Goal: Task Accomplishment & Management: Use online tool/utility

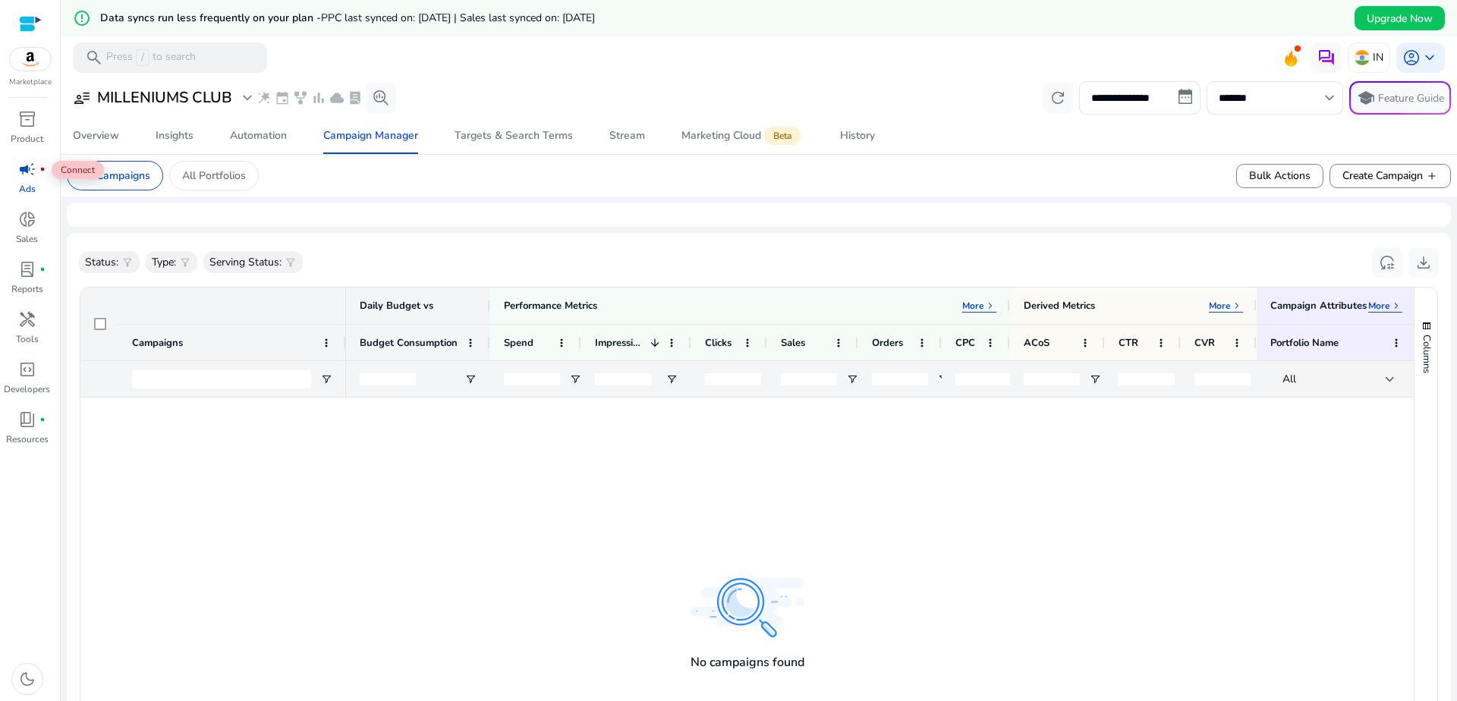
click at [20, 176] on span "campaign" at bounding box center [27, 169] width 18 height 18
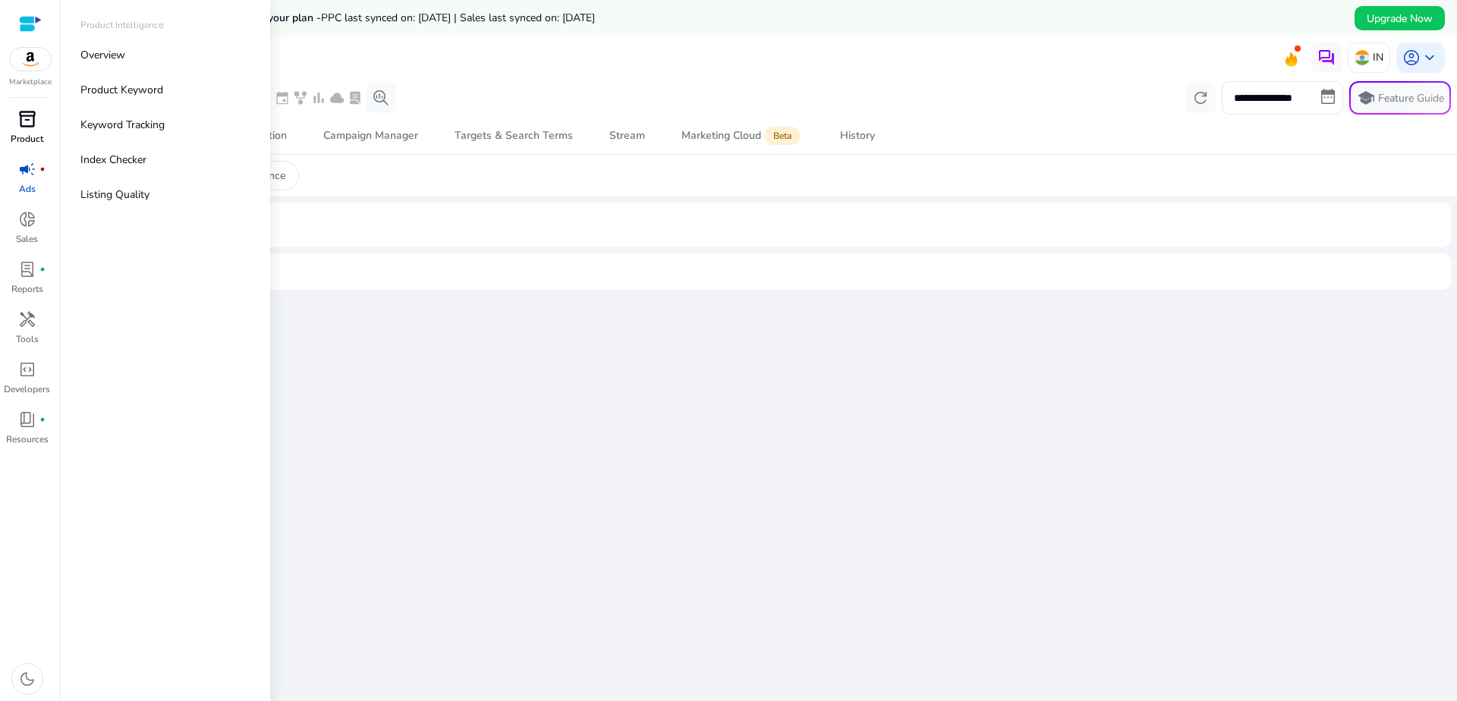
click at [31, 127] on span "inventory_2" at bounding box center [27, 119] width 18 height 18
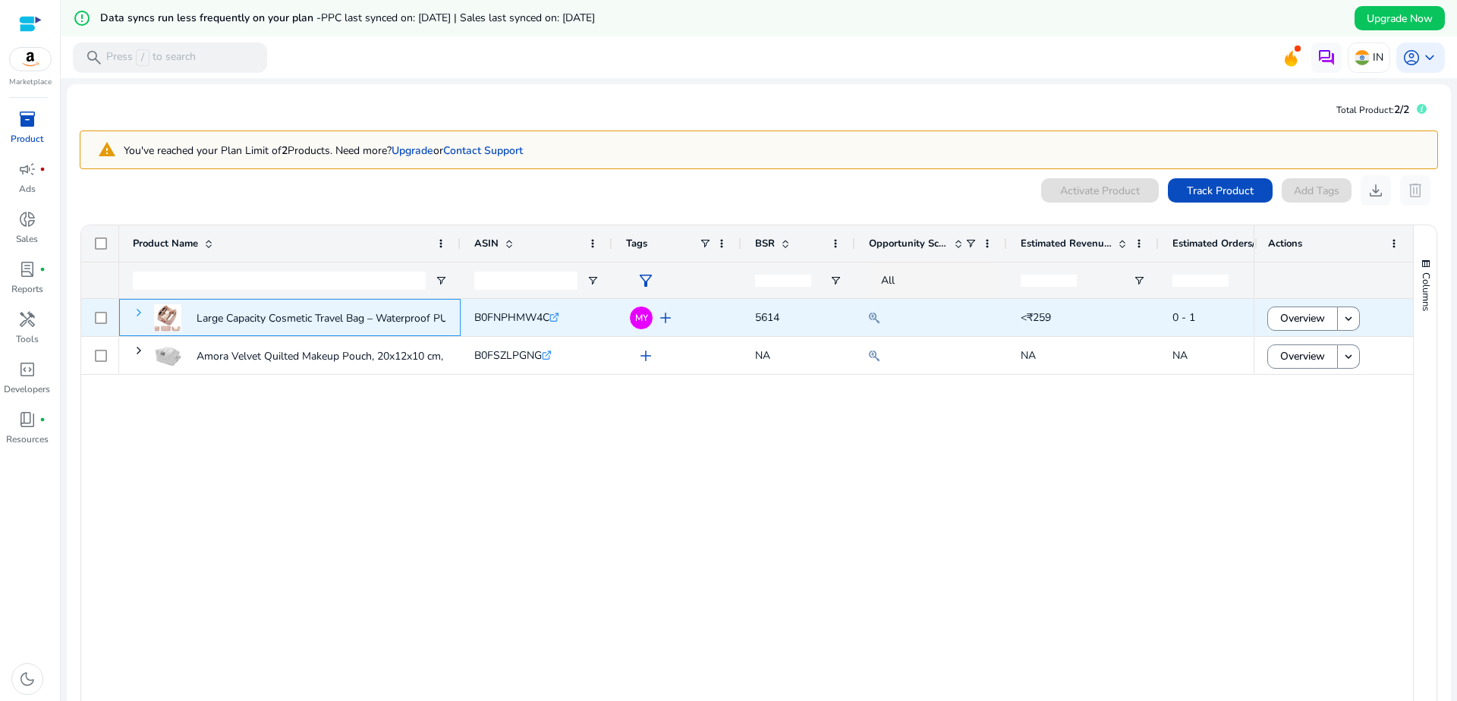
click at [139, 313] on span at bounding box center [139, 313] width 12 height 12
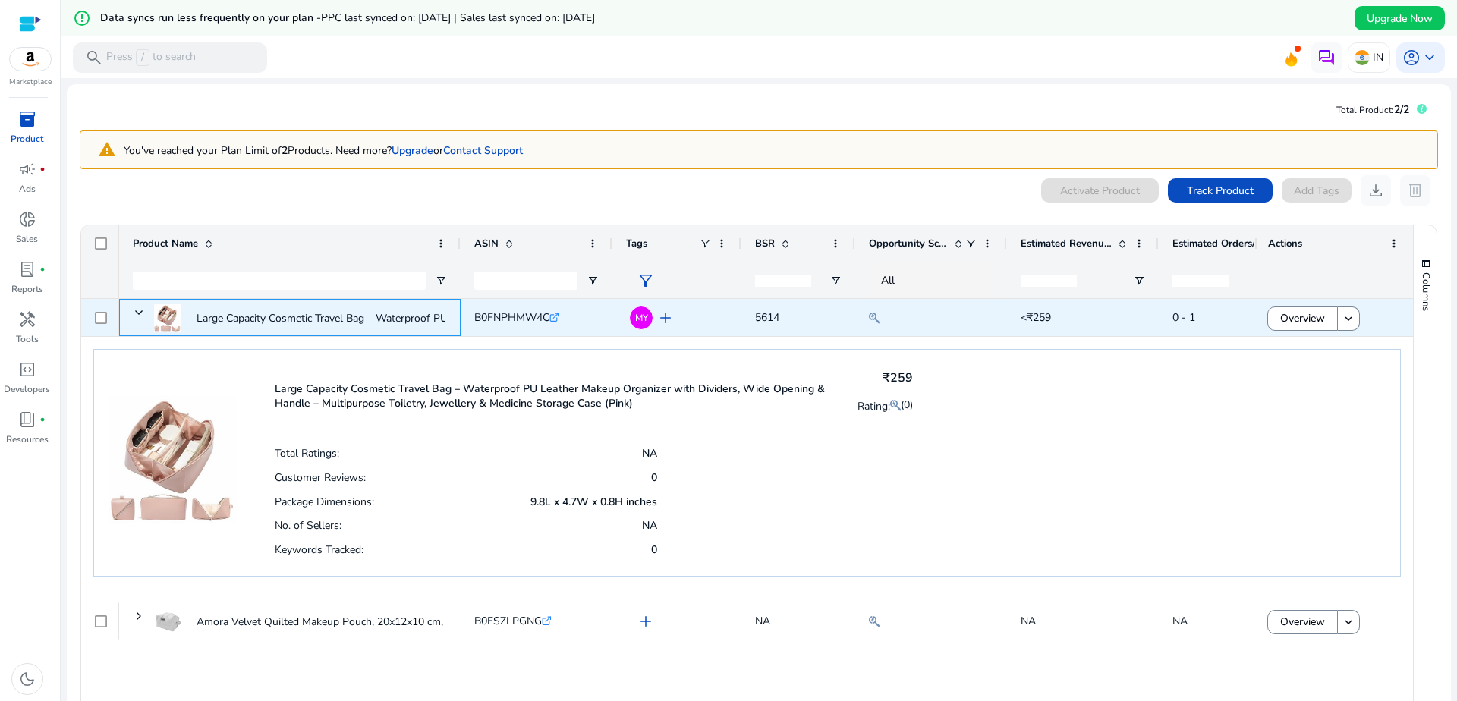
click at [139, 313] on span at bounding box center [139, 313] width 12 height 12
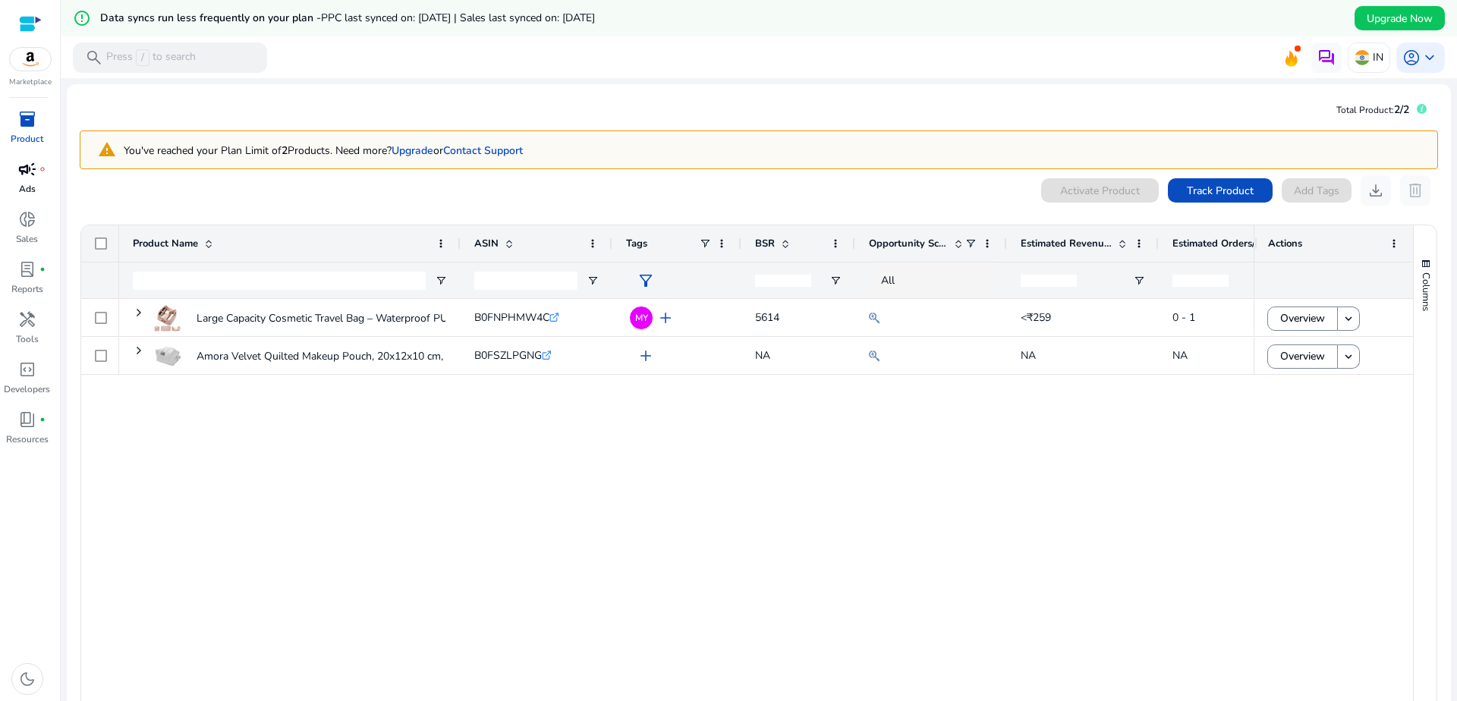
click at [24, 175] on span "campaign" at bounding box center [27, 169] width 18 height 18
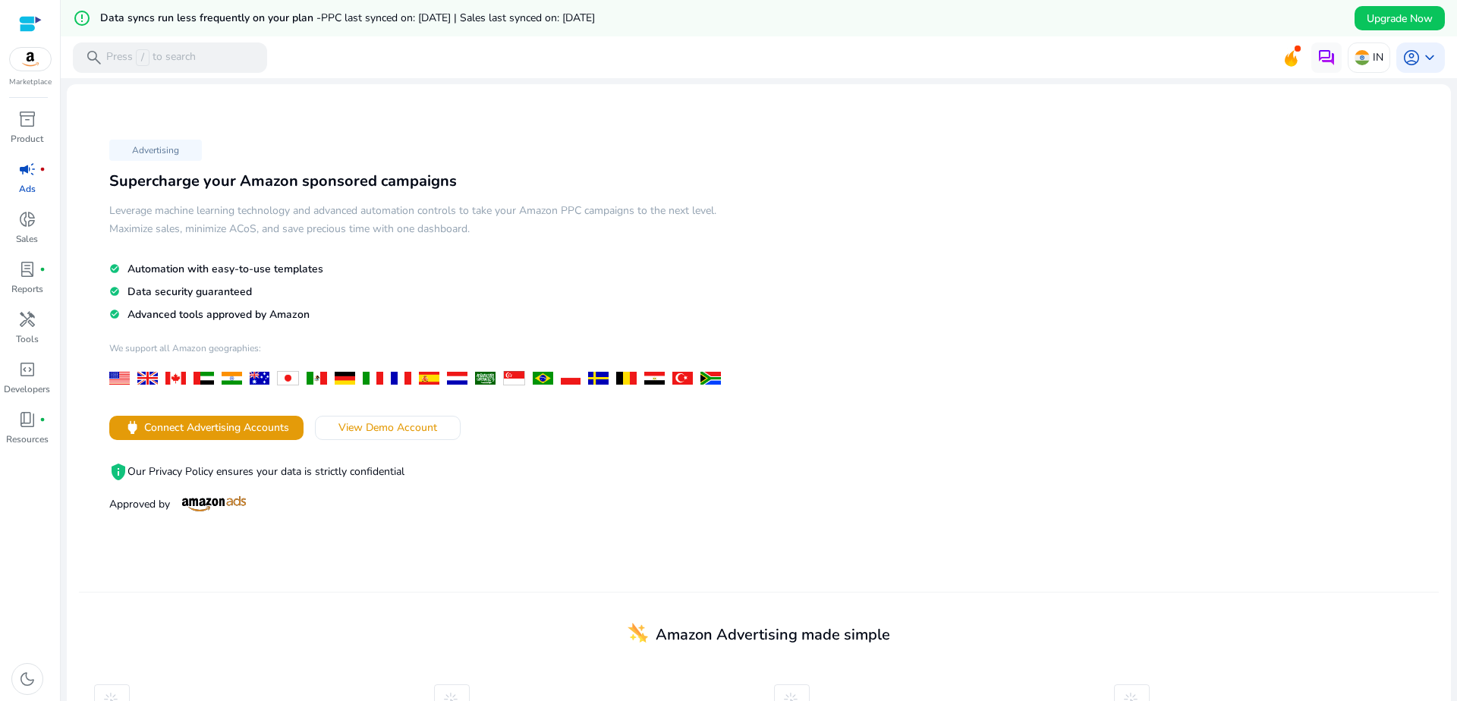
click at [27, 183] on p "Ads" at bounding box center [27, 189] width 17 height 14
